Goal: Task Accomplishment & Management: Manage account settings

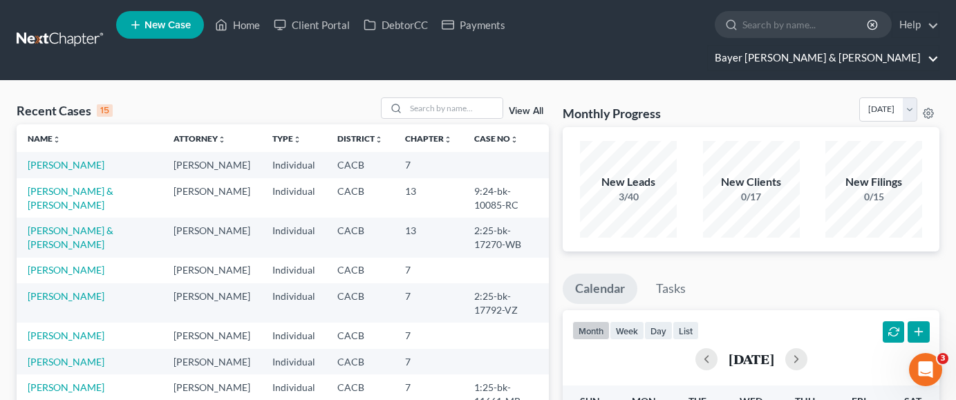
click at [863, 46] on link "Bayer Wishman & Leotta" at bounding box center [823, 58] width 231 height 25
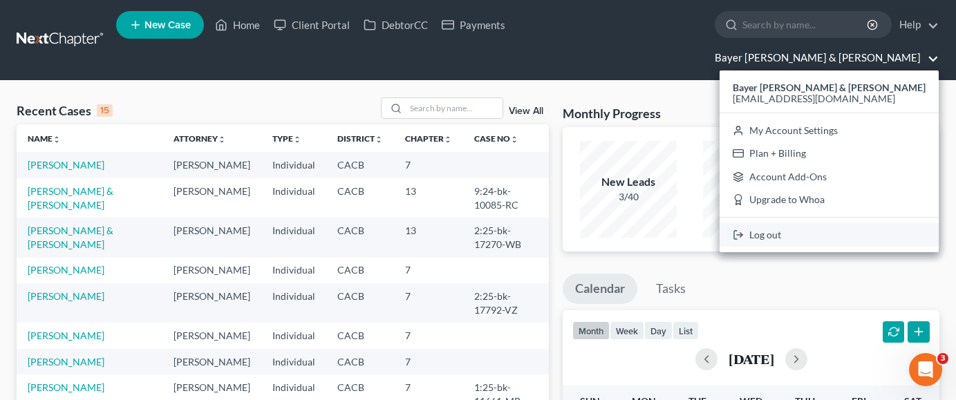
click at [868, 223] on link "Log out" at bounding box center [829, 235] width 219 height 24
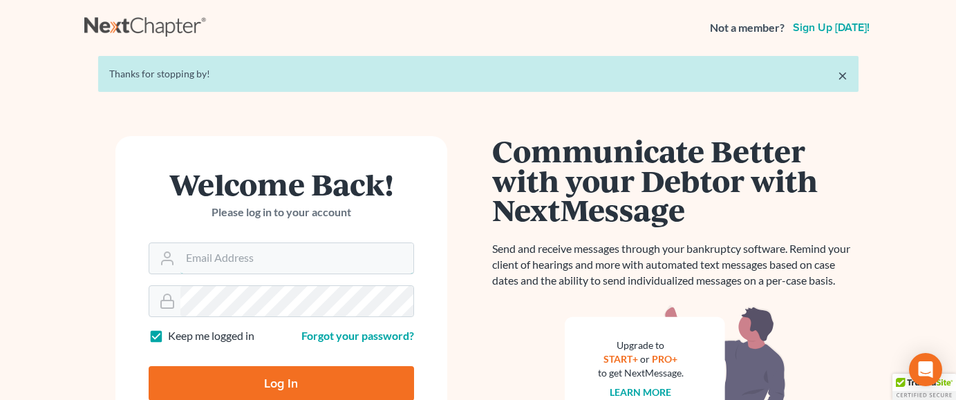
type input "[EMAIL_ADDRESS][DOMAIN_NAME]"
click at [318, 377] on input "Log In" at bounding box center [281, 383] width 265 height 35
type input "Thinking..."
